Goal: Task Accomplishment & Management: Use online tool/utility

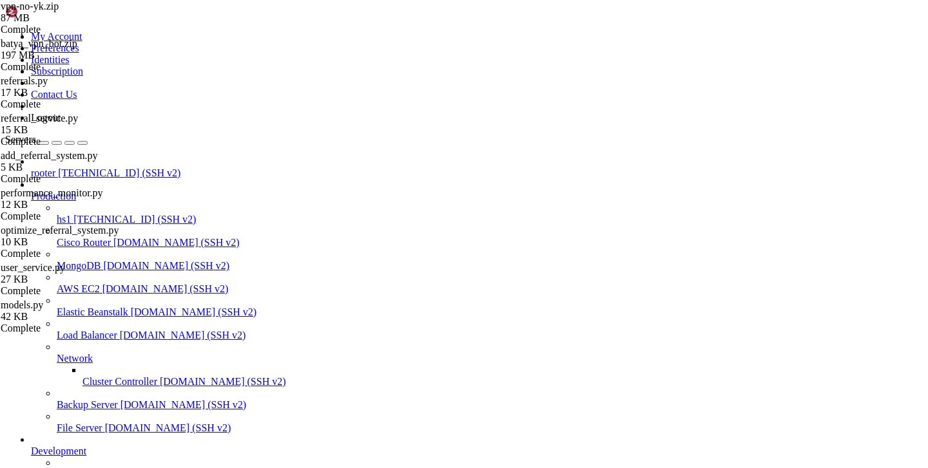
scroll to position [10, 0]
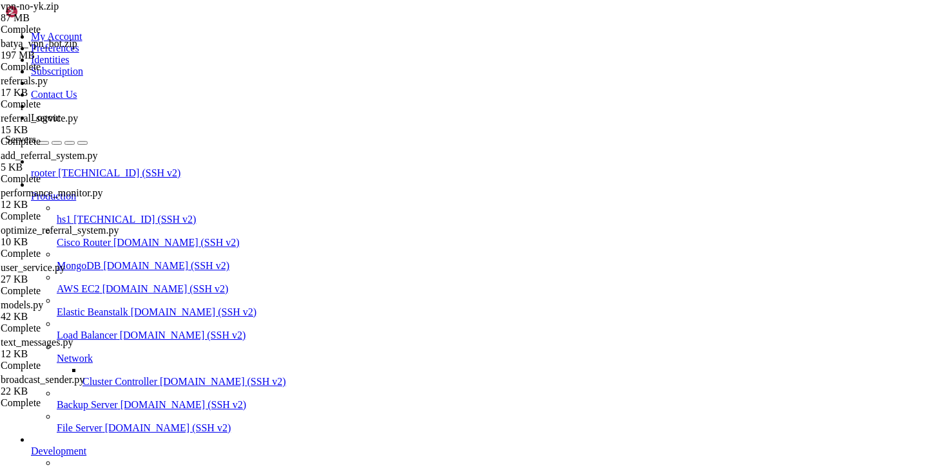
type input "/var/service/batya_vpn_bot/batya_logger_backend/api"
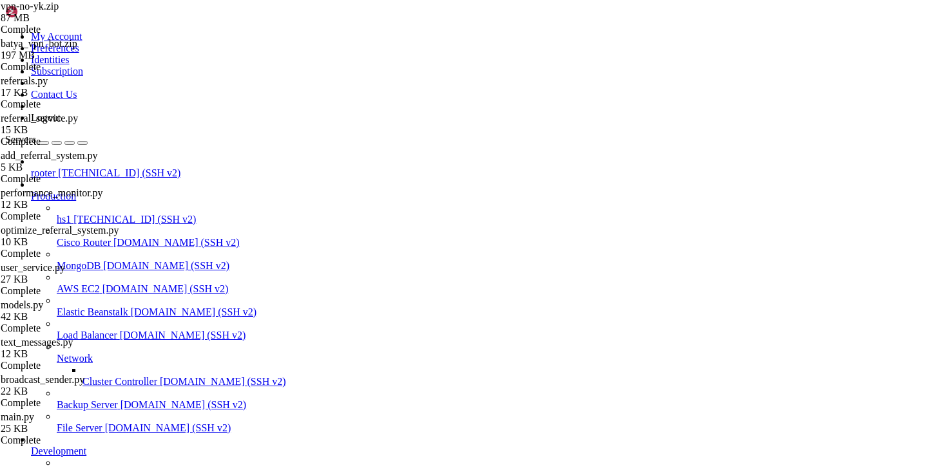
scroll to position [57, 0]
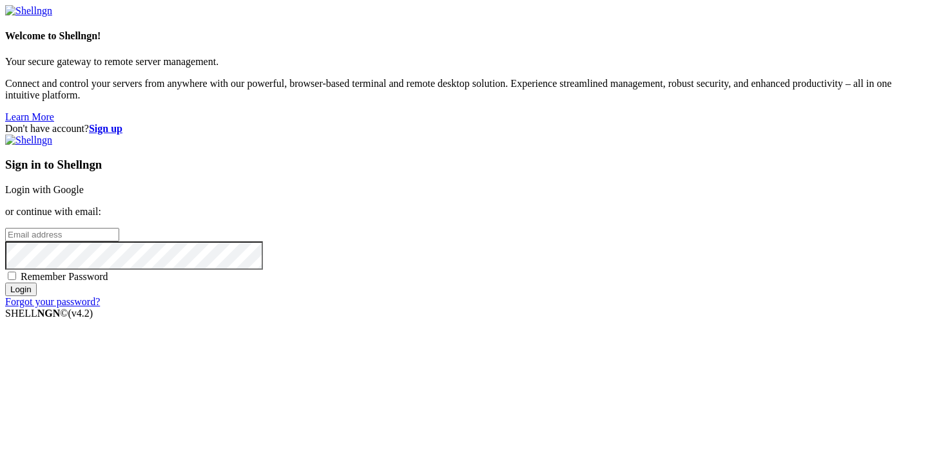
click at [84, 184] on link "Login with Google" at bounding box center [44, 189] width 79 height 11
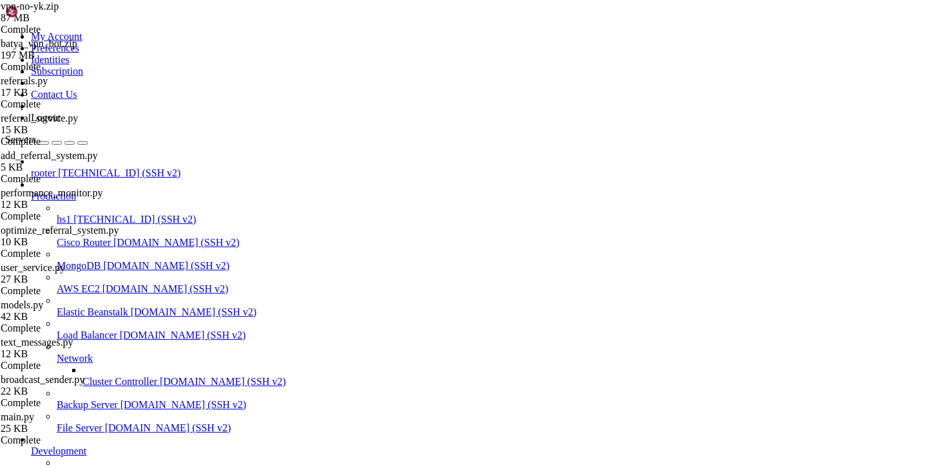
scroll to position [1304562, 0]
drag, startPoint x: 767, startPoint y: 1119, endPoint x: 928, endPoint y: 1253, distance: 209.6
drag, startPoint x: 368, startPoint y: 992, endPoint x: 570, endPoint y: 1020, distance: 203.6
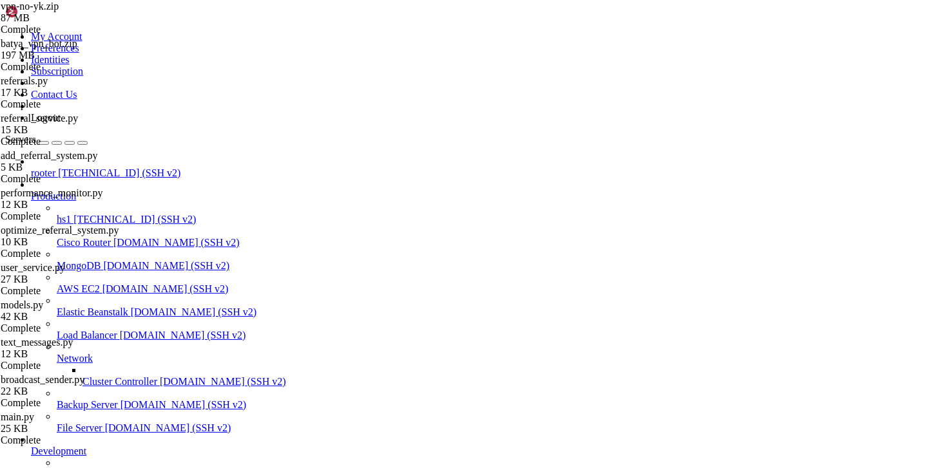
scroll to position [1304626, 0]
drag, startPoint x: 163, startPoint y: 1150, endPoint x: 65, endPoint y: 1150, distance: 97.9
copy x-row "[TECHNICAL_ID]"
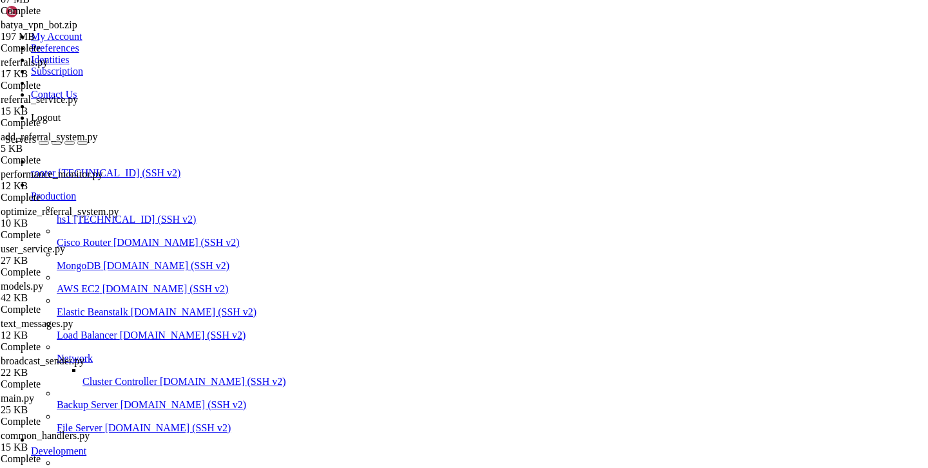
scroll to position [0, 0]
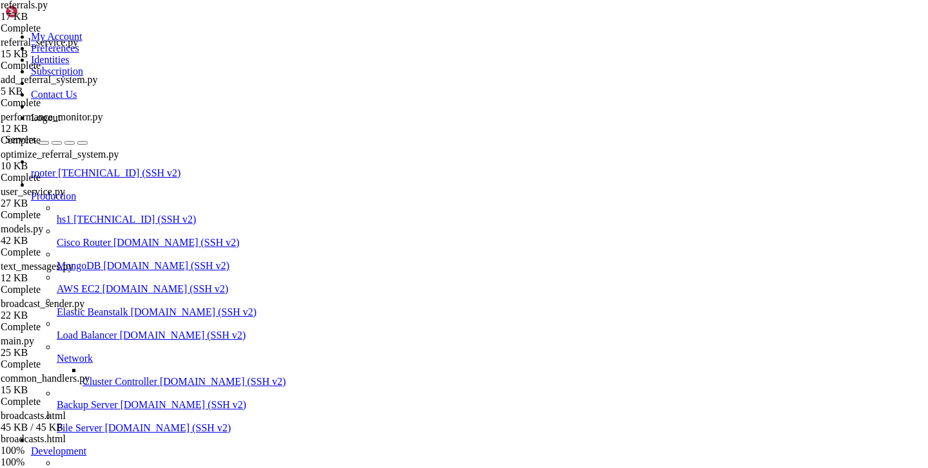
scroll to position [131, 0]
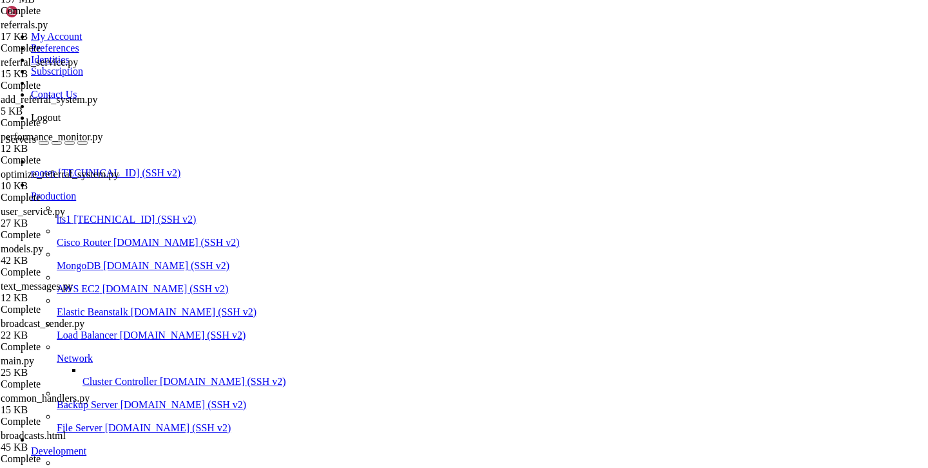
type input "/var/service/batya_vpn_bot/batya_logger_backend"
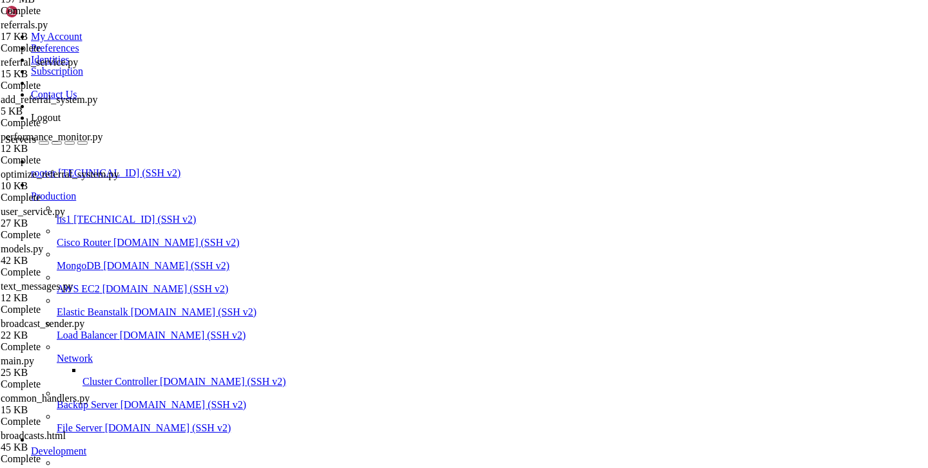
scroll to position [1311882, 0]
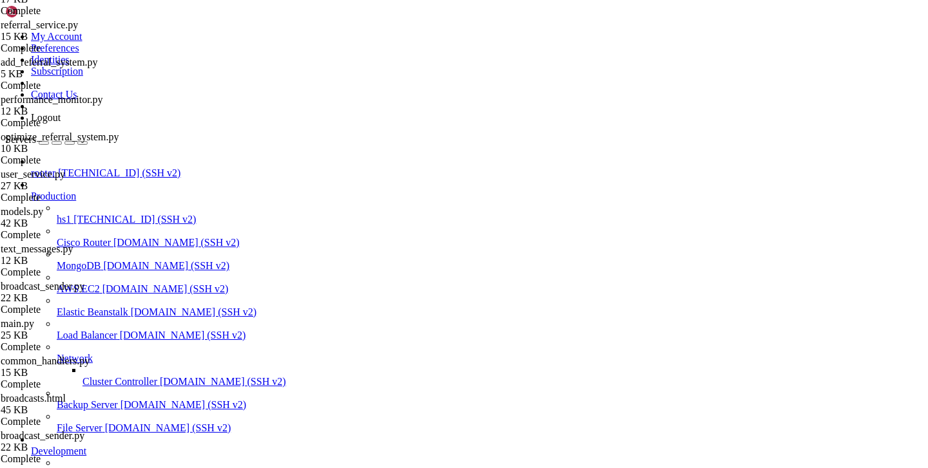
scroll to position [169, 0]
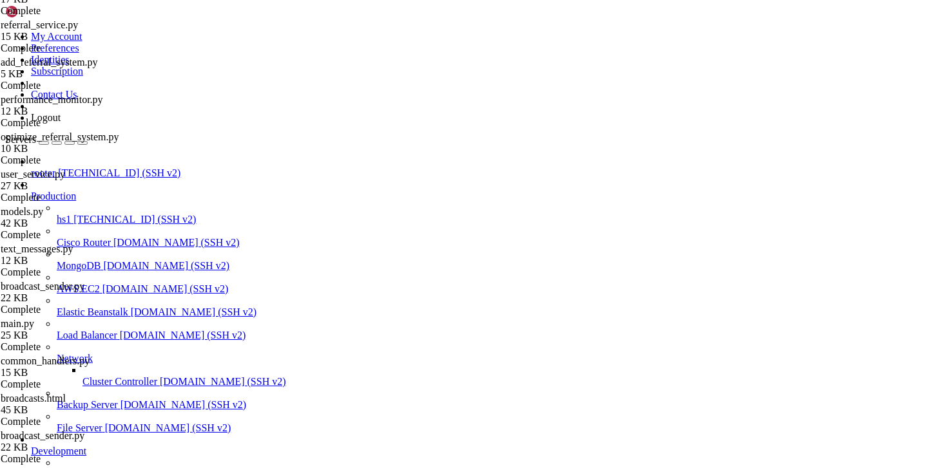
type input "/var/service/batya_vpn_bot/batya_logger_backend/api"
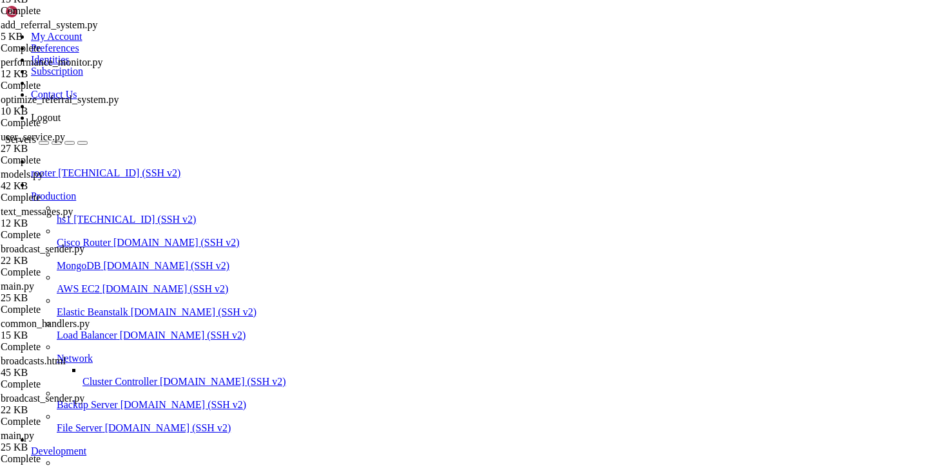
scroll to position [1312075, 0]
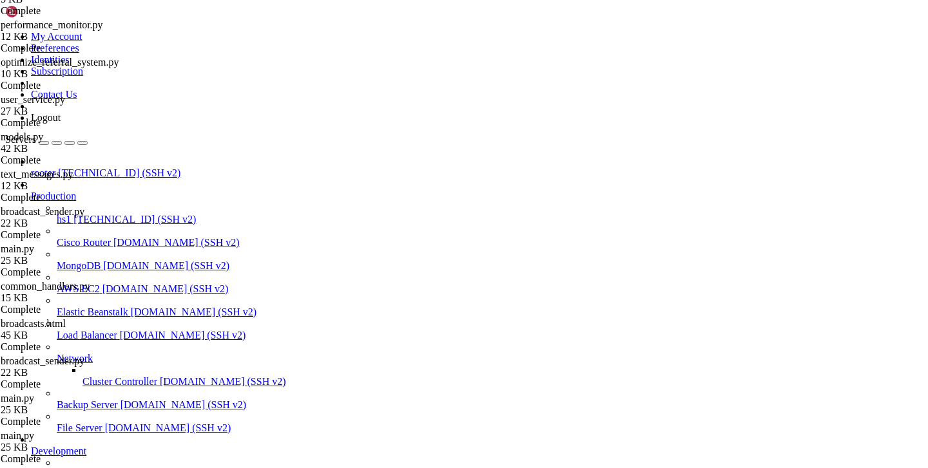
scroll to position [1313865, 0]
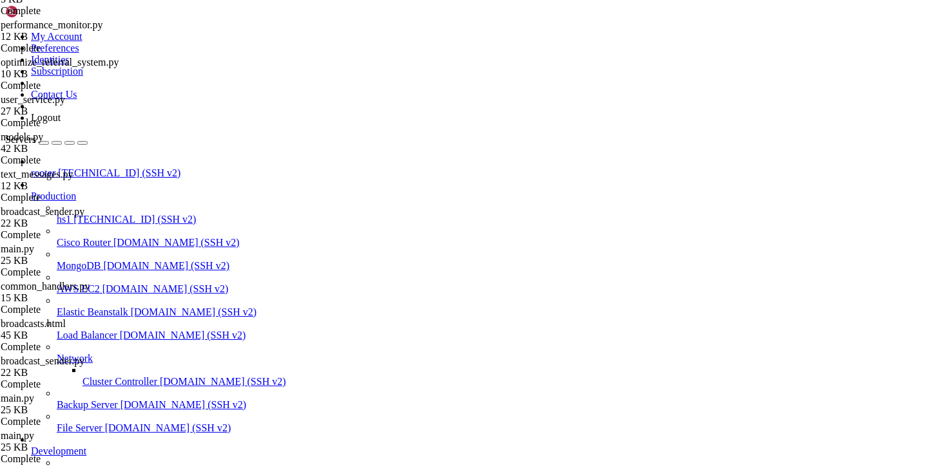
scroll to position [1313929, 0]
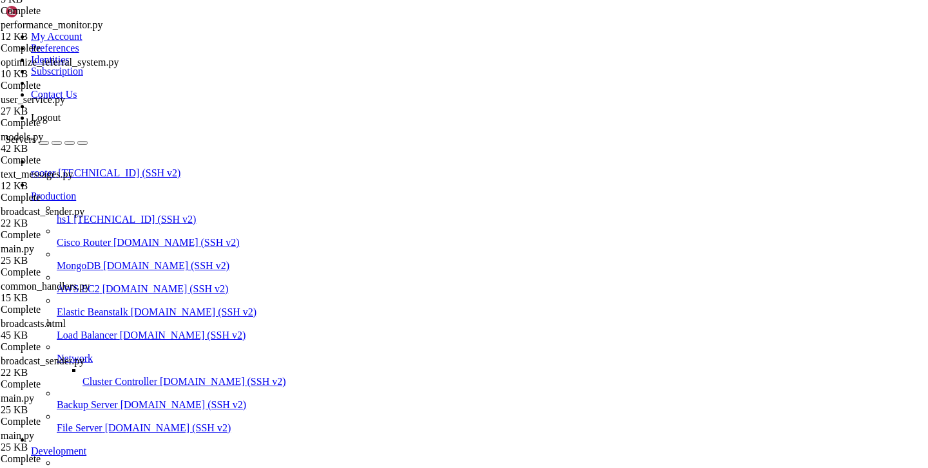
type input "/var/service/batya_vpn_bot/batya_logger_backend/services"
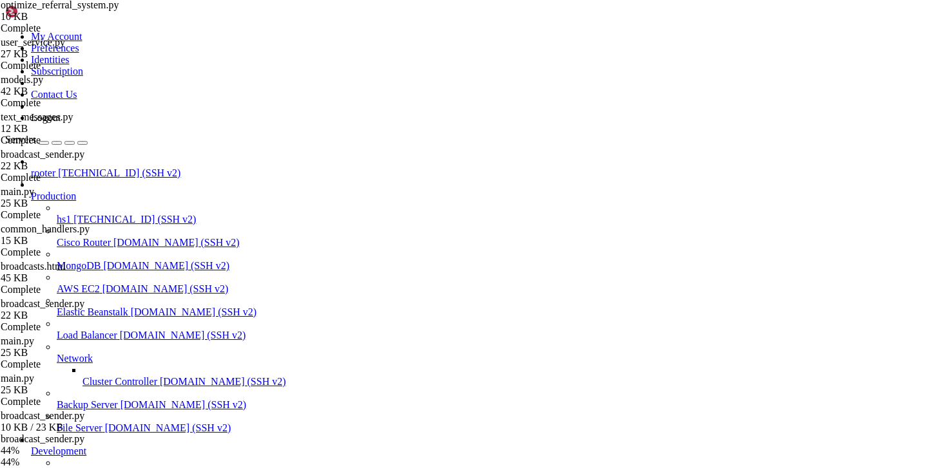
scroll to position [1313983, 0]
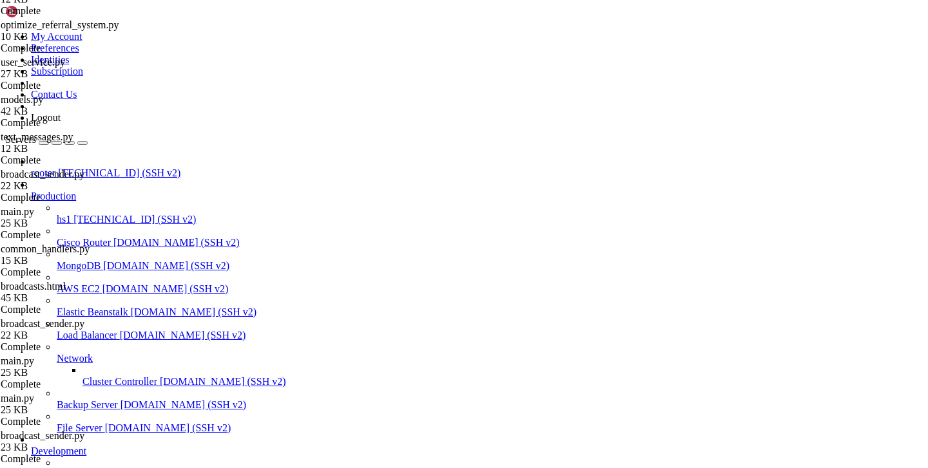
click at [43, 168] on span "rooter" at bounding box center [43, 173] width 24 height 11
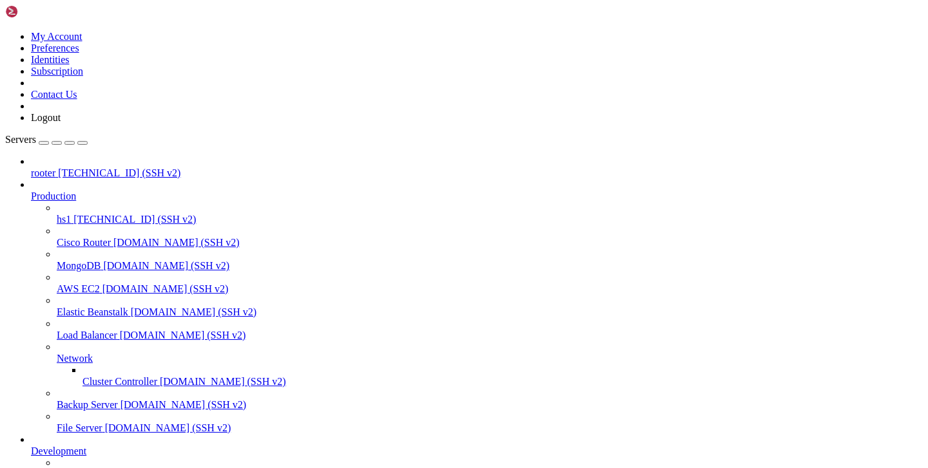
drag, startPoint x: 218, startPoint y: 1092, endPoint x: 15, endPoint y: 786, distance: 366.4
copy div "* Documentation: [URL][DOMAIN_NAME] * Management: [URL][DOMAIN_NAME] * Support:…"
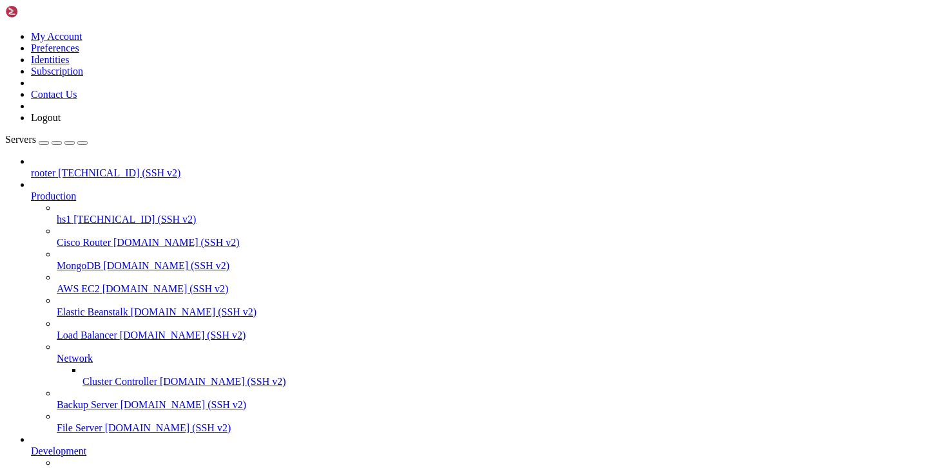
drag, startPoint x: 160, startPoint y: 1152, endPoint x: 13, endPoint y: 995, distance: 215.6
drag, startPoint x: 11, startPoint y: 931, endPoint x: 194, endPoint y: 1135, distance: 274.3
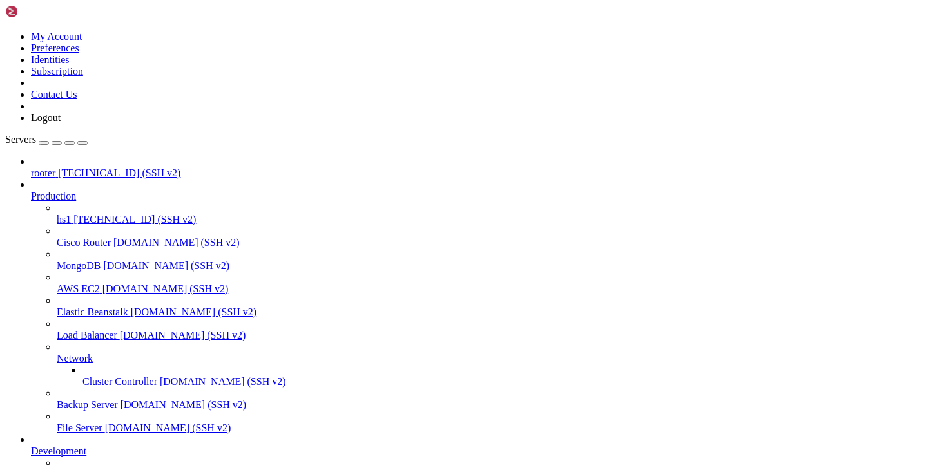
copy div "*** Loremi dolorsi ametcons *** Adip elits: Doe Tem 21 56:50:23 0910 inci 98.21…"
drag, startPoint x: 157, startPoint y: 1143, endPoint x: 6, endPoint y: 873, distance: 309.3
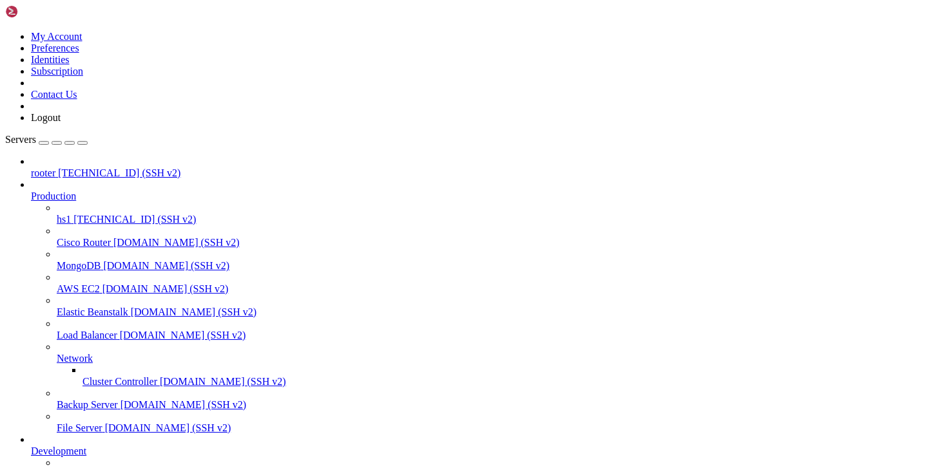
drag, startPoint x: 15, startPoint y: 889, endPoint x: 193, endPoint y: 1135, distance: 303.7
copy div "lor@ipsumd-90209:~# sita@consec-08101:~# # adipi elitsed, doe t InciDidun utlab…"
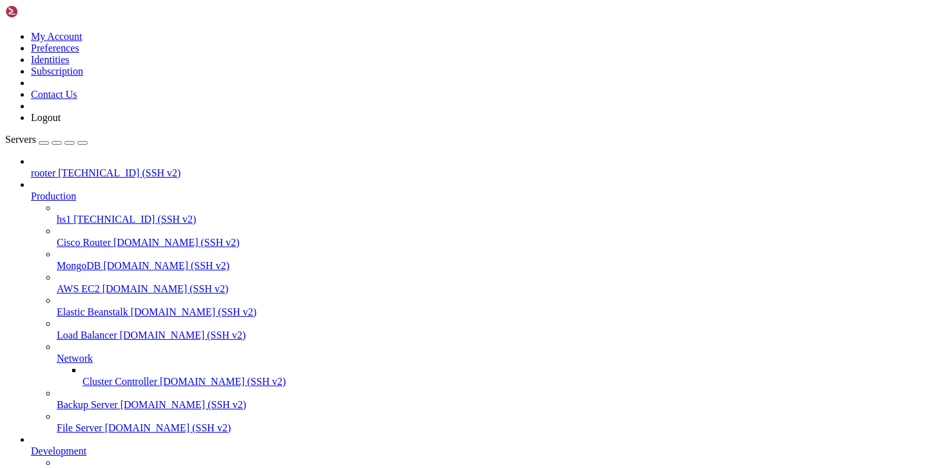
drag, startPoint x: 164, startPoint y: 1148, endPoint x: 28, endPoint y: 781, distance: 390.8
drag, startPoint x: 20, startPoint y: 800, endPoint x: 202, endPoint y: 1136, distance: 382.6
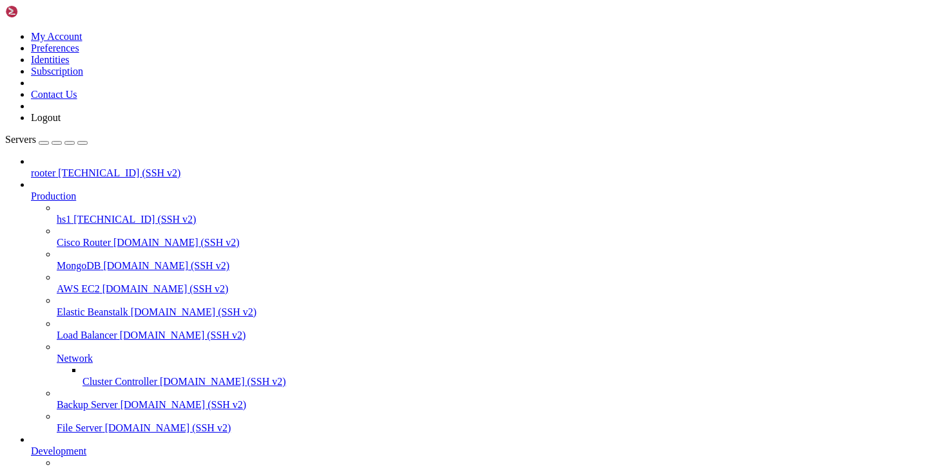
copy div "lor-ipsumdo.sitamet consec adipis elitsed Doeiu TEM 7I-UT Laboree DOL (MAGN-Ali…"
